Goal: Book appointment/travel/reservation

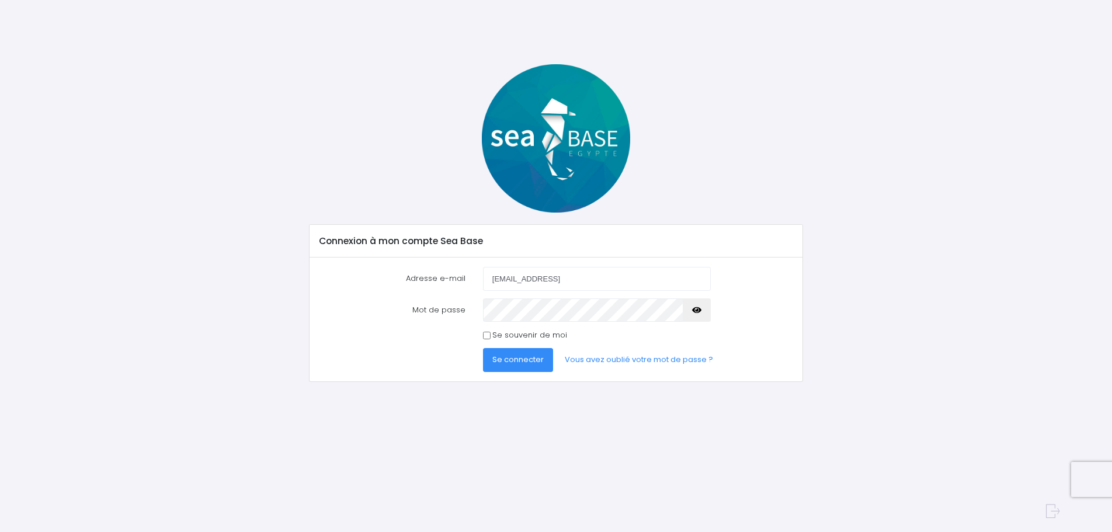
type input "bruno.louis74@gmail.comb"
click at [502, 361] on span "Se connecter" at bounding box center [517, 359] width 51 height 11
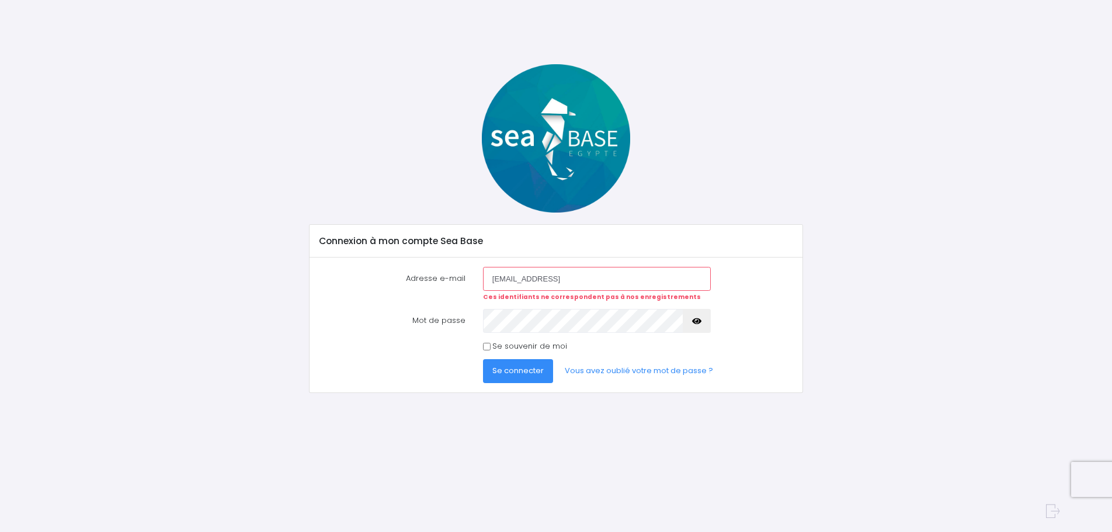
click at [610, 286] on input "bruno.louis74@gmail.comb" at bounding box center [597, 278] width 228 height 23
type input "bruno.louis74@gmail.com"
click at [695, 321] on icon "button" at bounding box center [696, 321] width 9 height 0
click at [512, 374] on span "Se connecter" at bounding box center [517, 370] width 51 height 11
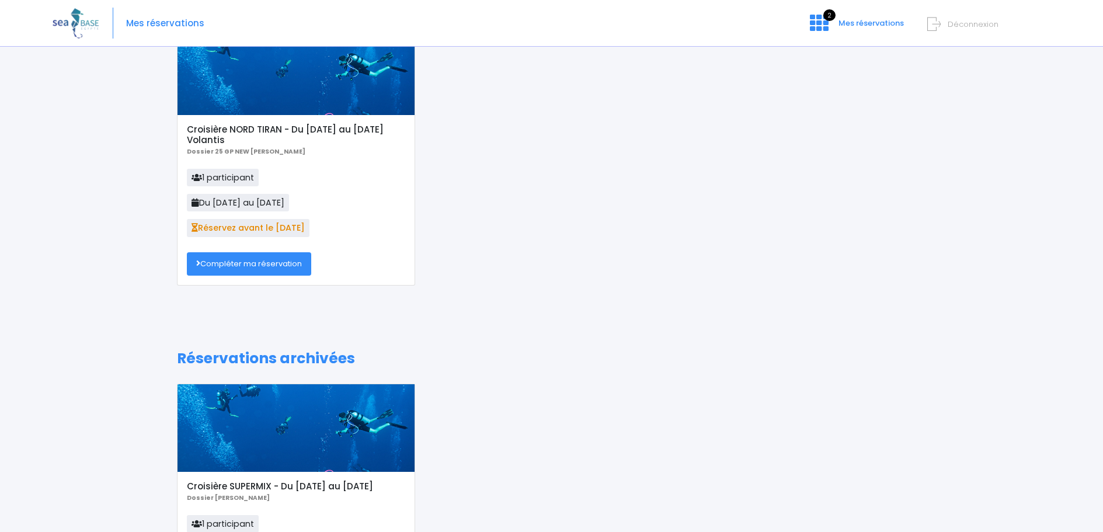
scroll to position [58, 0]
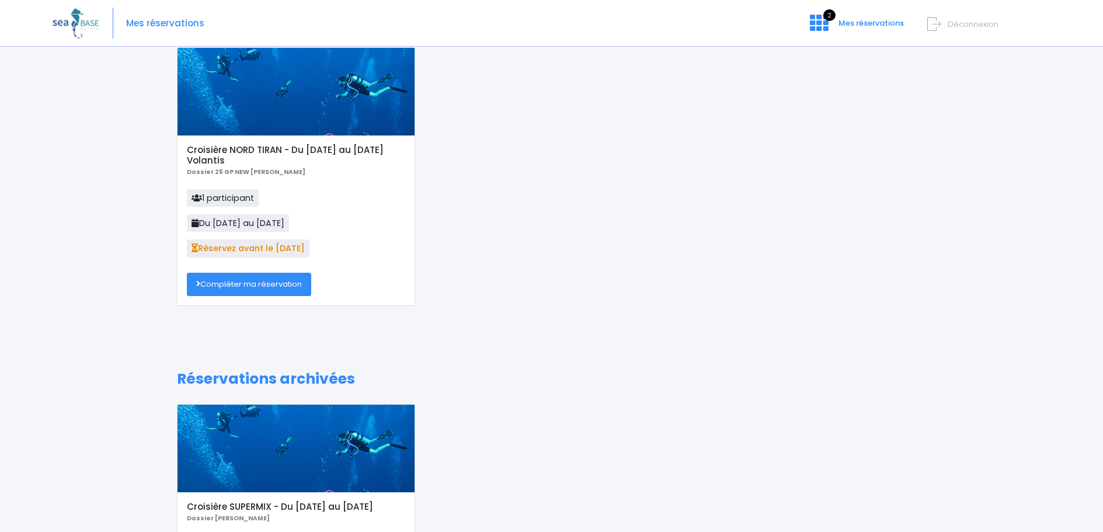
click at [254, 287] on link "Compléter ma réservation" at bounding box center [249, 284] width 124 height 23
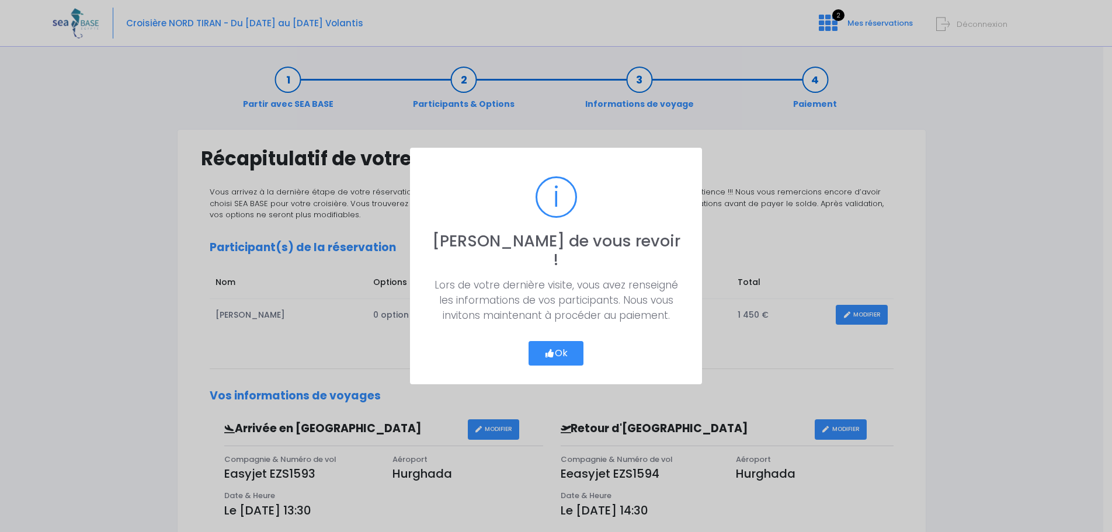
click at [551, 353] on icon "button" at bounding box center [549, 353] width 11 height 0
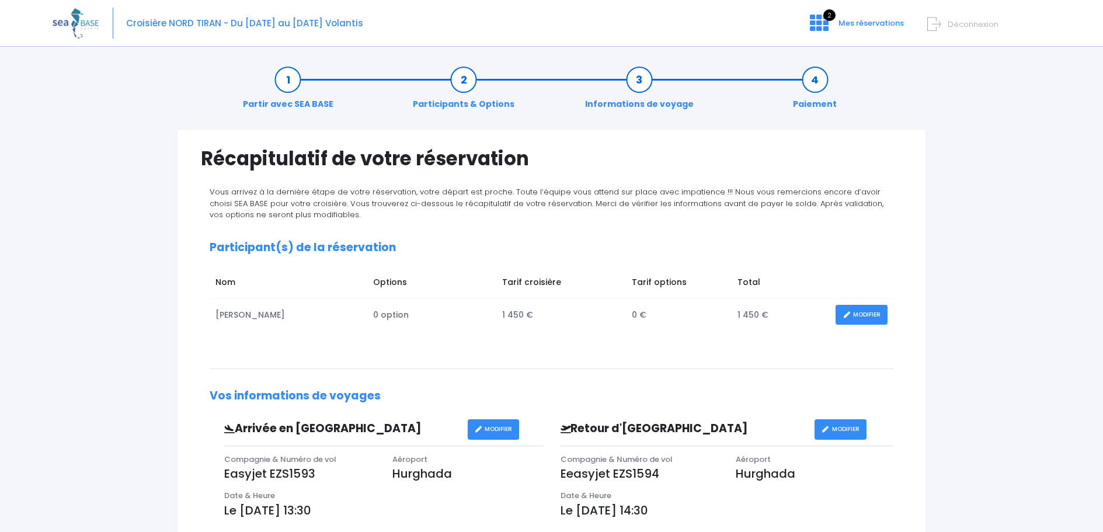
click at [686, 507] on p "Le 06/12/2025 à 14:30" at bounding box center [727, 511] width 333 height 18
click at [832, 430] on link "MODIFIER" at bounding box center [841, 429] width 52 height 20
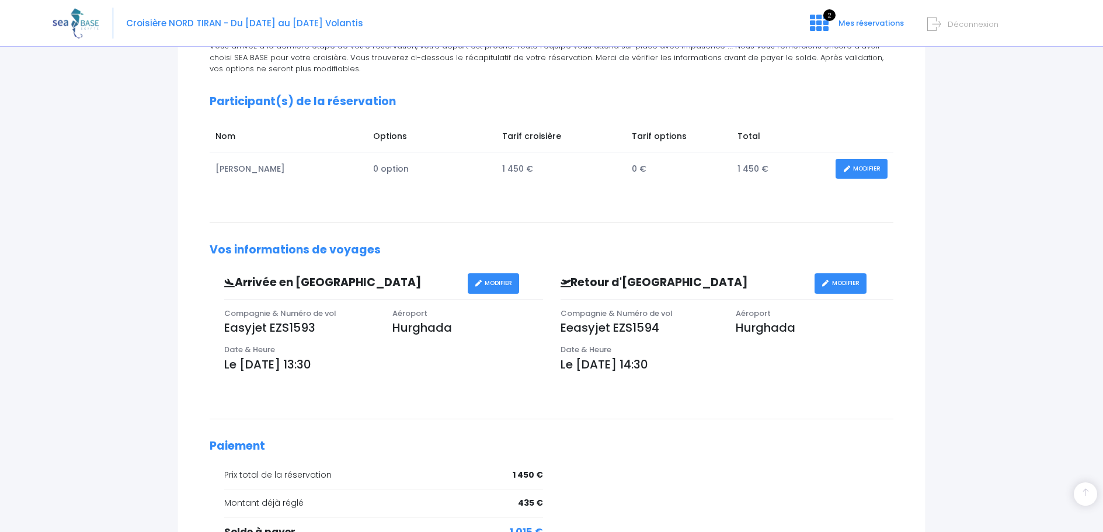
scroll to position [234, 0]
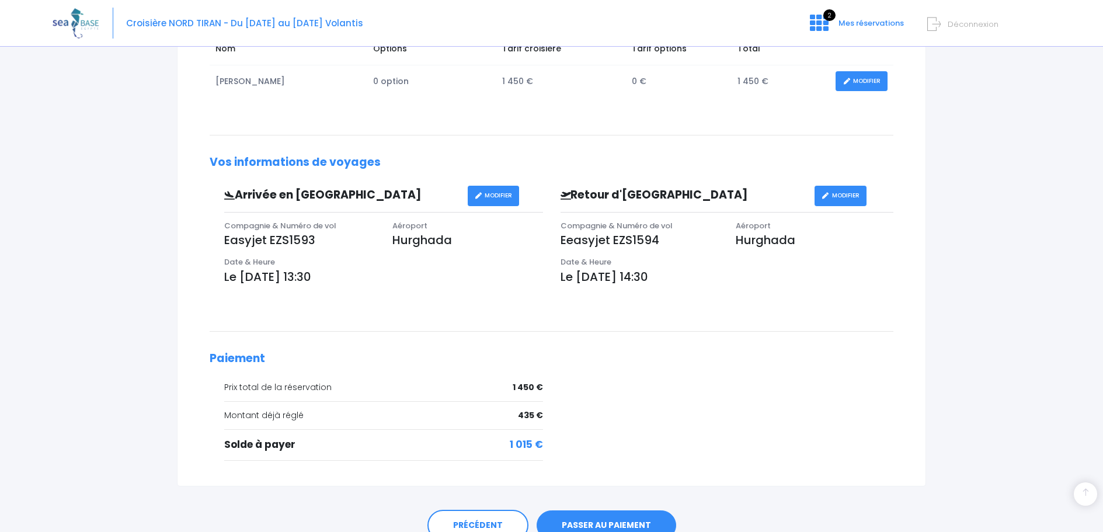
click at [688, 280] on p "Le 06/12/2025 à 14:30" at bounding box center [727, 277] width 333 height 18
click at [682, 278] on p "Le 06/12/2025 à 14:30" at bounding box center [727, 277] width 333 height 18
click at [685, 278] on p "Le 06/12/2025 à 14:30" at bounding box center [727, 277] width 333 height 18
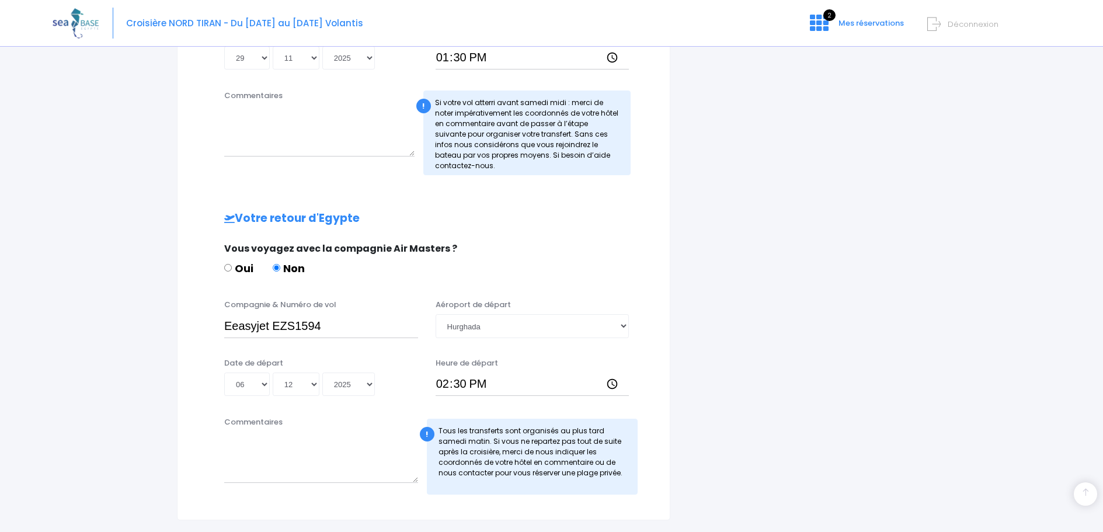
scroll to position [409, 0]
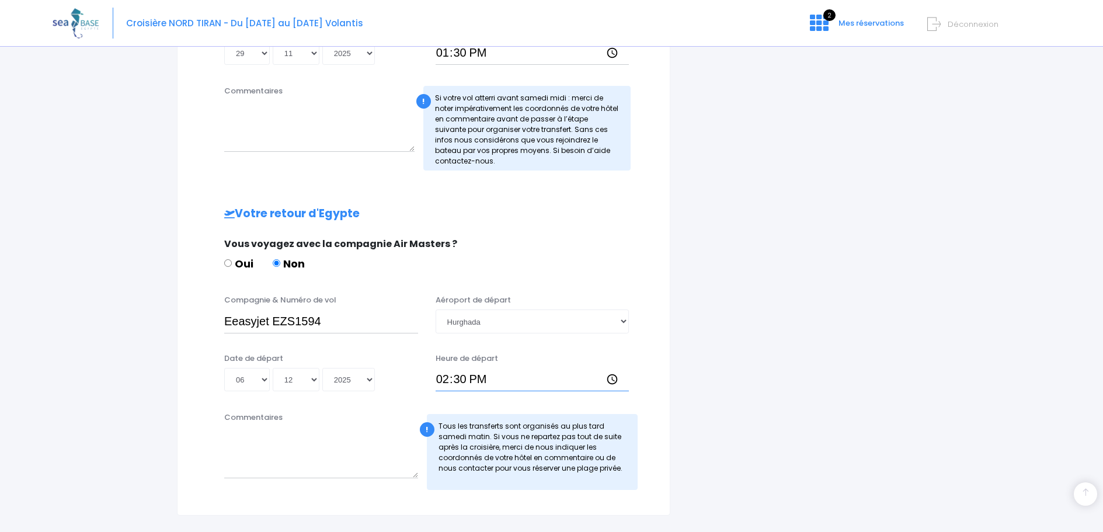
click at [469, 378] on input "14:30" at bounding box center [533, 379] width 194 height 23
click at [464, 380] on input "14:30" at bounding box center [533, 379] width 194 height 23
type input "14:25"
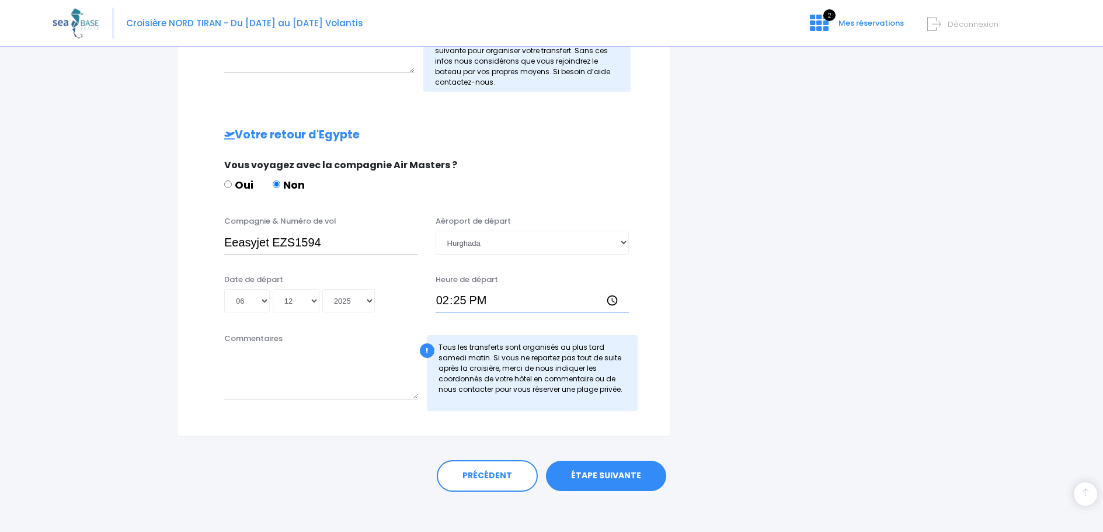
scroll to position [494, 0]
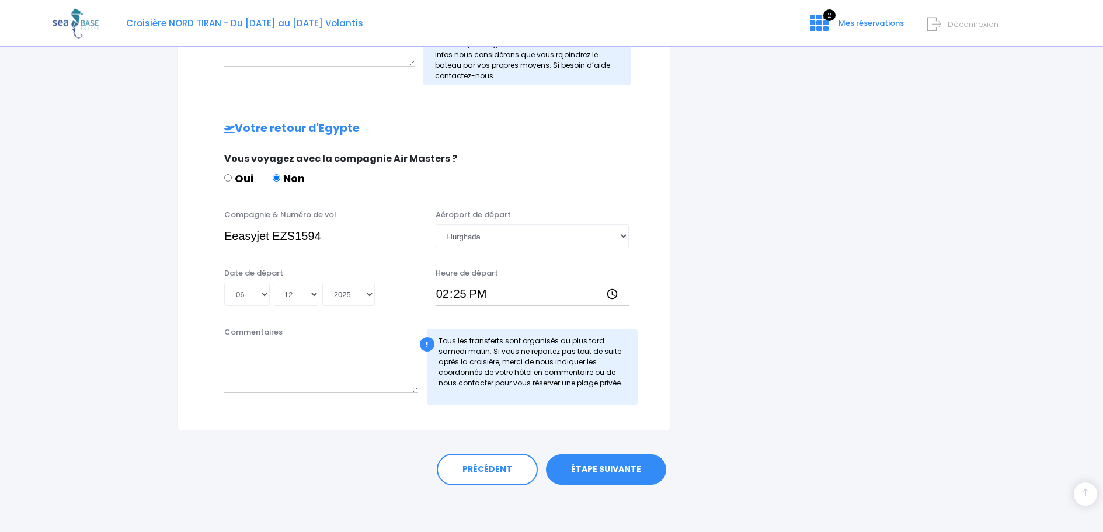
click at [604, 469] on link "ÉTAPE SUIVANTE" at bounding box center [606, 469] width 120 height 30
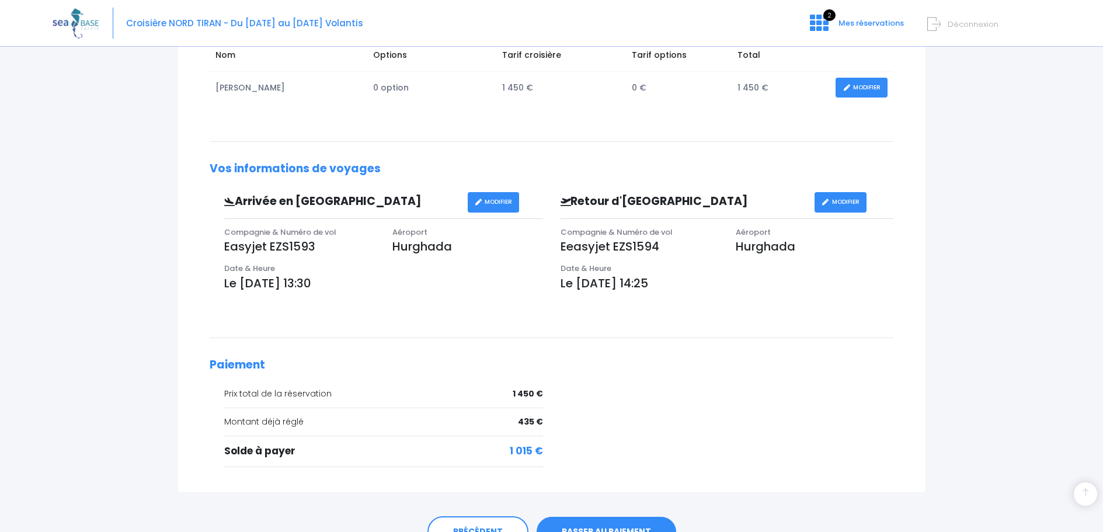
scroll to position [289, 0]
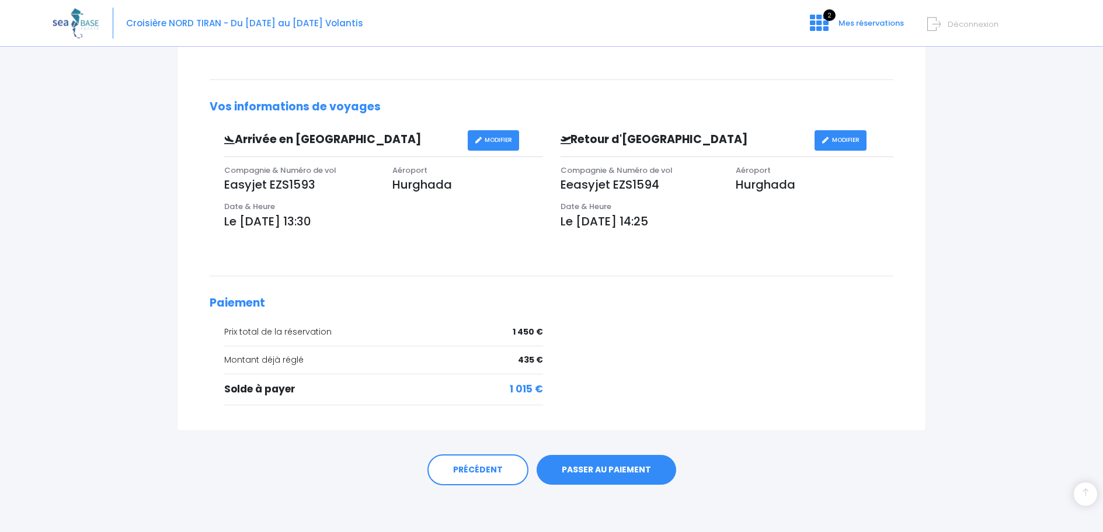
click at [621, 467] on link "PASSER AU PAIEMENT" at bounding box center [607, 470] width 140 height 30
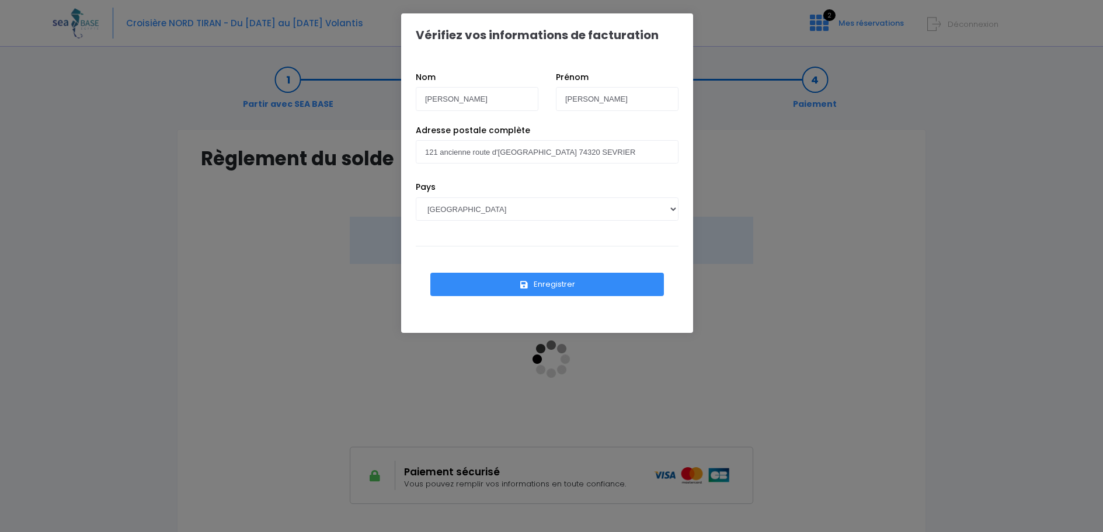
click at [563, 291] on button "Enregistrer" at bounding box center [547, 284] width 234 height 23
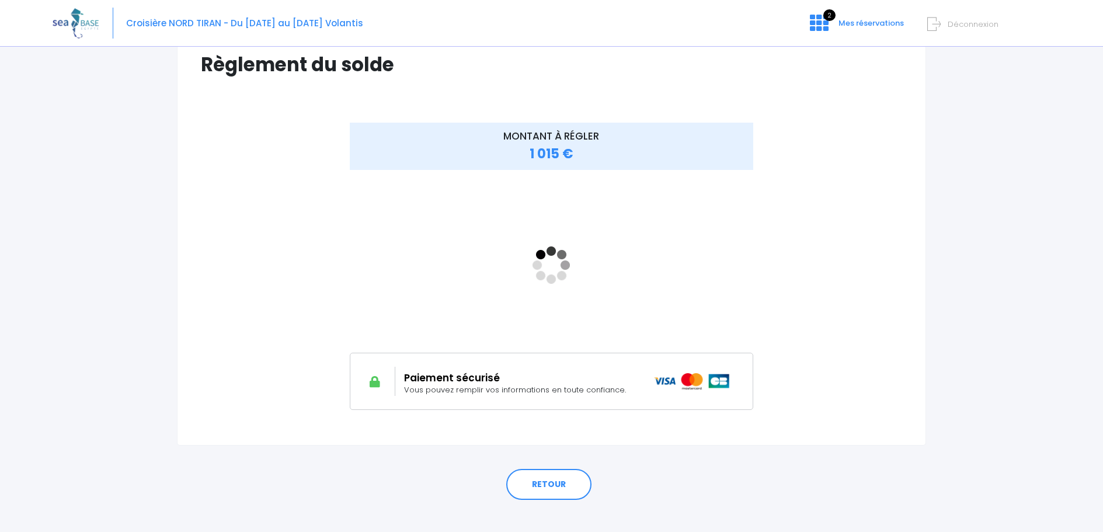
scroll to position [109, 0]
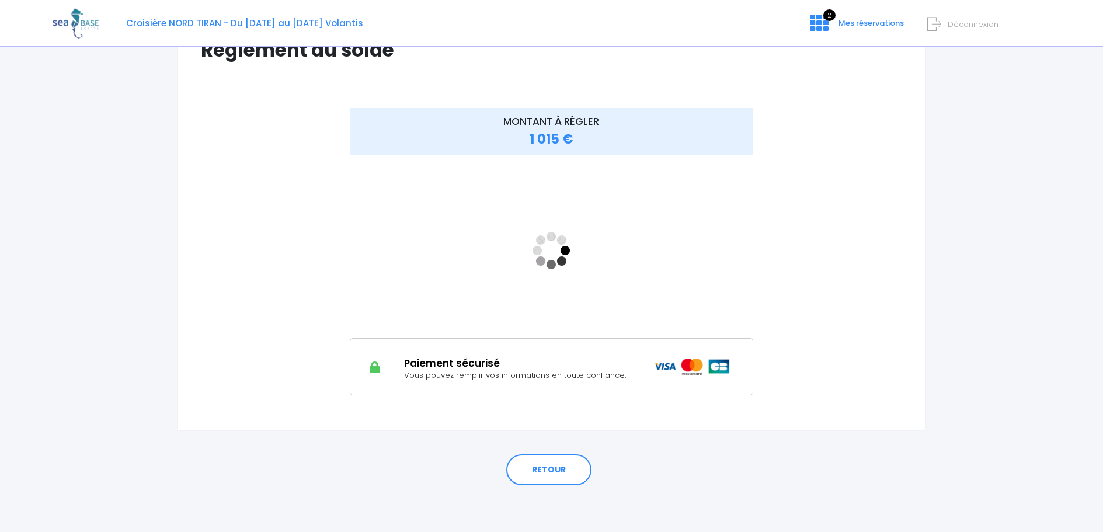
click at [815, 280] on div "MONTANT À RÉGLER 1 015 €" at bounding box center [551, 260] width 701 height 304
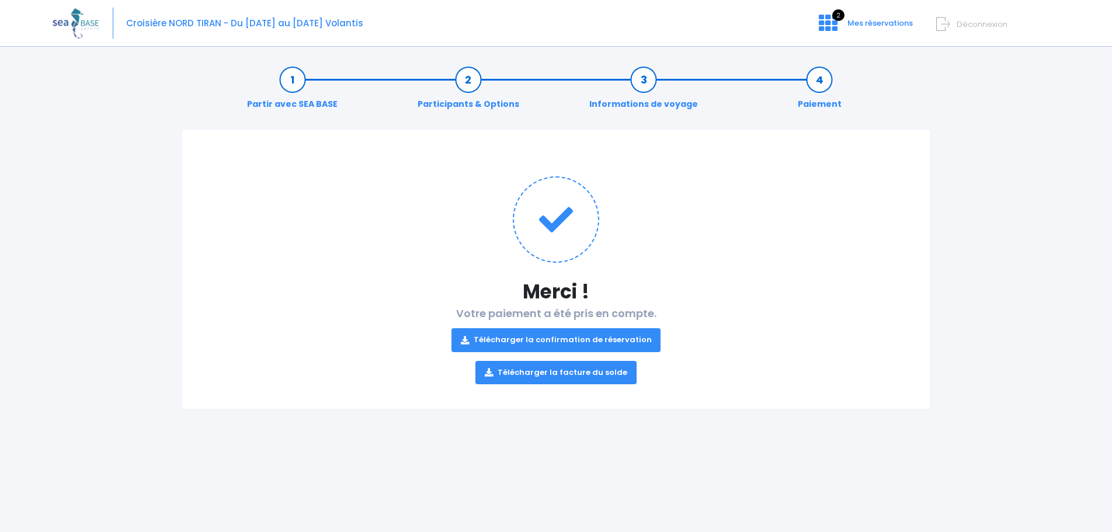
click at [611, 344] on link "Télécharger la confirmation de réservation" at bounding box center [556, 339] width 210 height 23
